Goal: Task Accomplishment & Management: Use online tool/utility

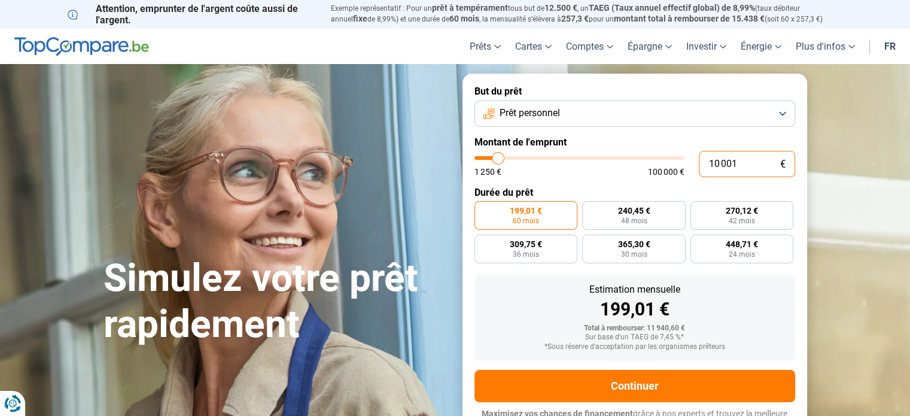
click at [721, 163] on input "10 001" at bounding box center [747, 164] width 96 height 26
drag, startPoint x: 743, startPoint y: 162, endPoint x: 630, endPoint y: 169, distance: 114.0
click at [630, 169] on div "10 001 € 1 250 € 100 000 €" at bounding box center [635, 164] width 321 height 26
type input "1"
type input "1250"
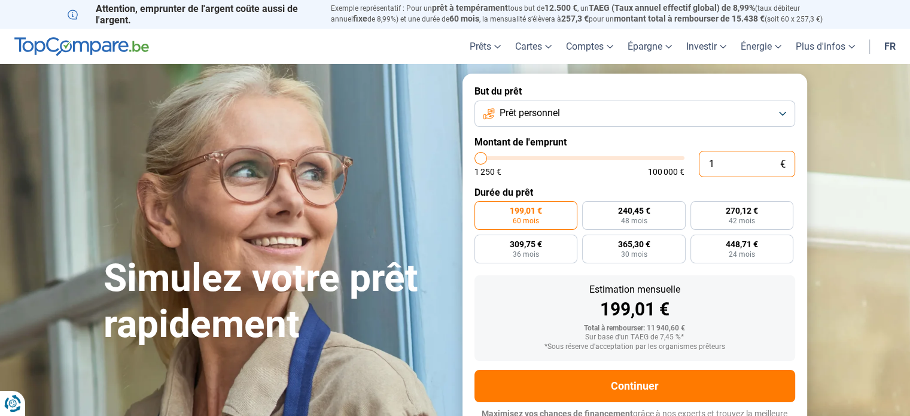
type input "15"
type input "1250"
type input "150"
type input "1250"
type input "1 500"
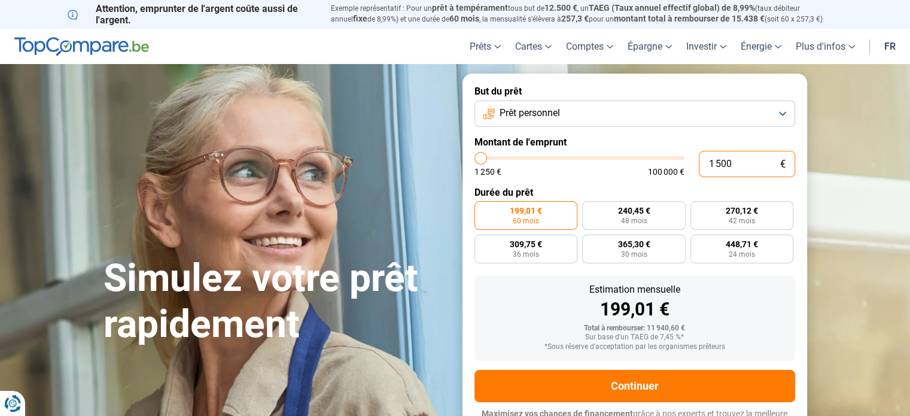
type input "1500"
type input "15 000"
type input "15000"
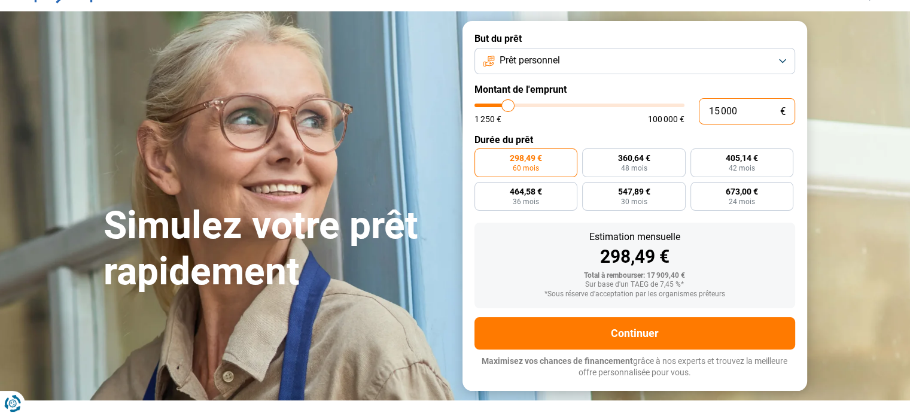
type input "15 000"
click at [815, 244] on section "Simulez votre prêt rapidement Simulez votre prêt rapidement But du prêt Prêt pe…" at bounding box center [455, 205] width 910 height 388
